Goal: Find specific page/section: Find specific page/section

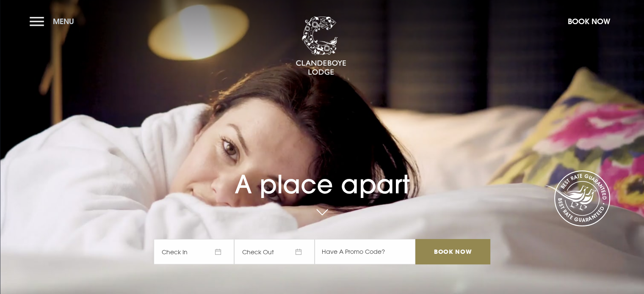
click at [37, 17] on button "Menu" at bounding box center [54, 21] width 49 height 18
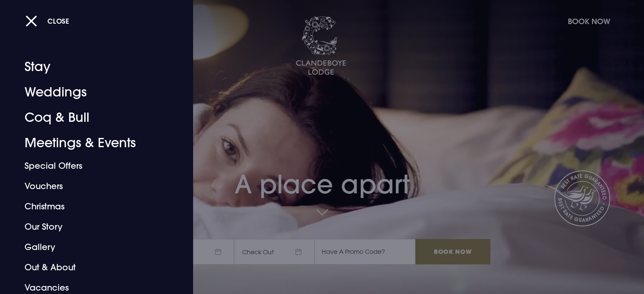
click at [396, 133] on div at bounding box center [322, 147] width 644 height 294
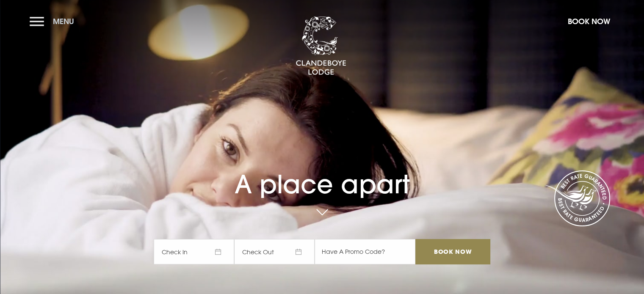
click at [38, 18] on button "Menu" at bounding box center [54, 21] width 49 height 18
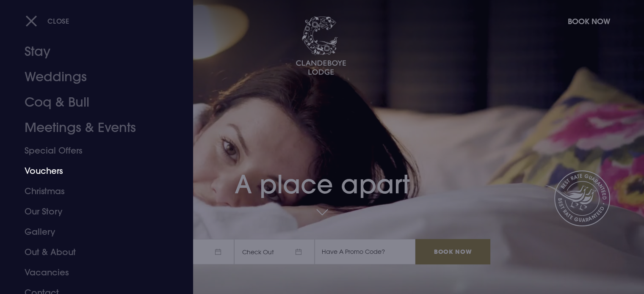
scroll to position [24, 0]
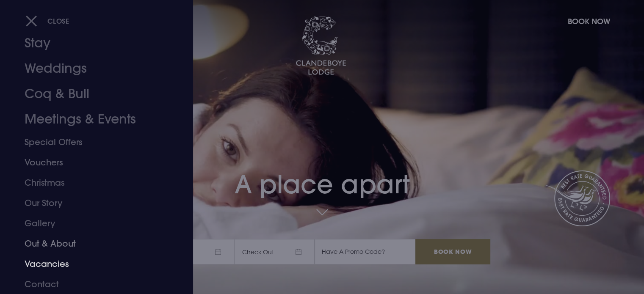
click at [51, 264] on link "Vacancies" at bounding box center [92, 264] width 134 height 20
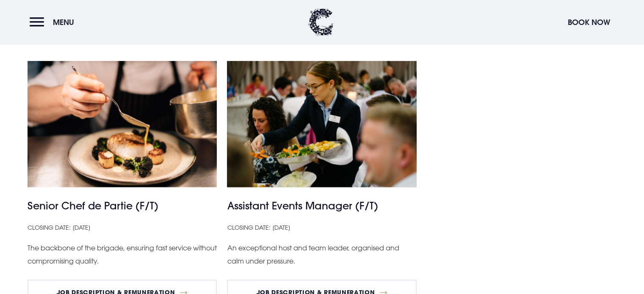
scroll to position [466, 0]
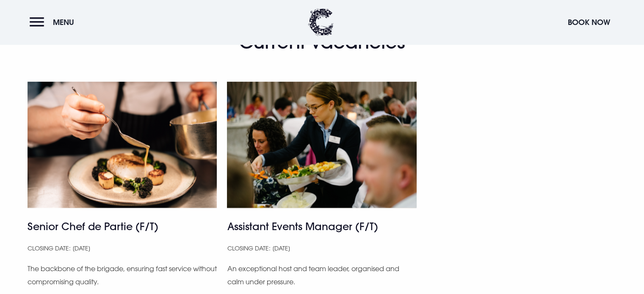
click at [324, 157] on img at bounding box center [322, 145] width 190 height 127
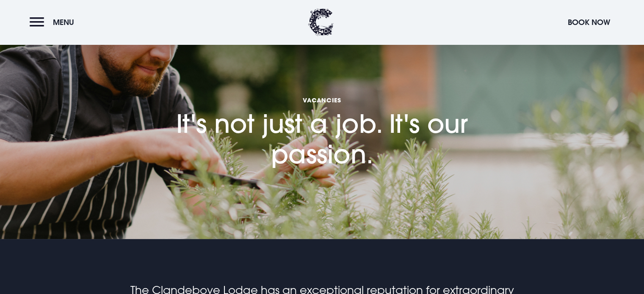
scroll to position [0, 0]
